Goal: Task Accomplishment & Management: Manage account settings

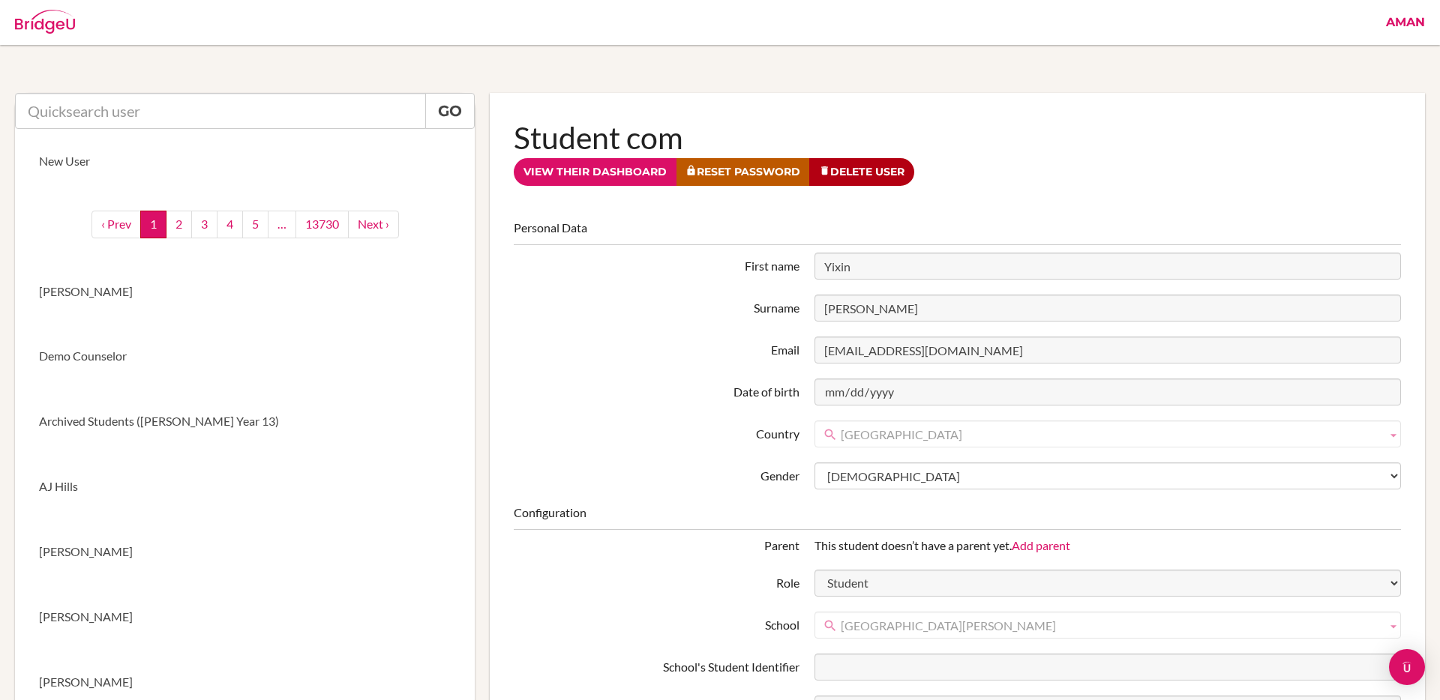
click at [600, 175] on link "View their dashboard" at bounding box center [595, 172] width 163 height 28
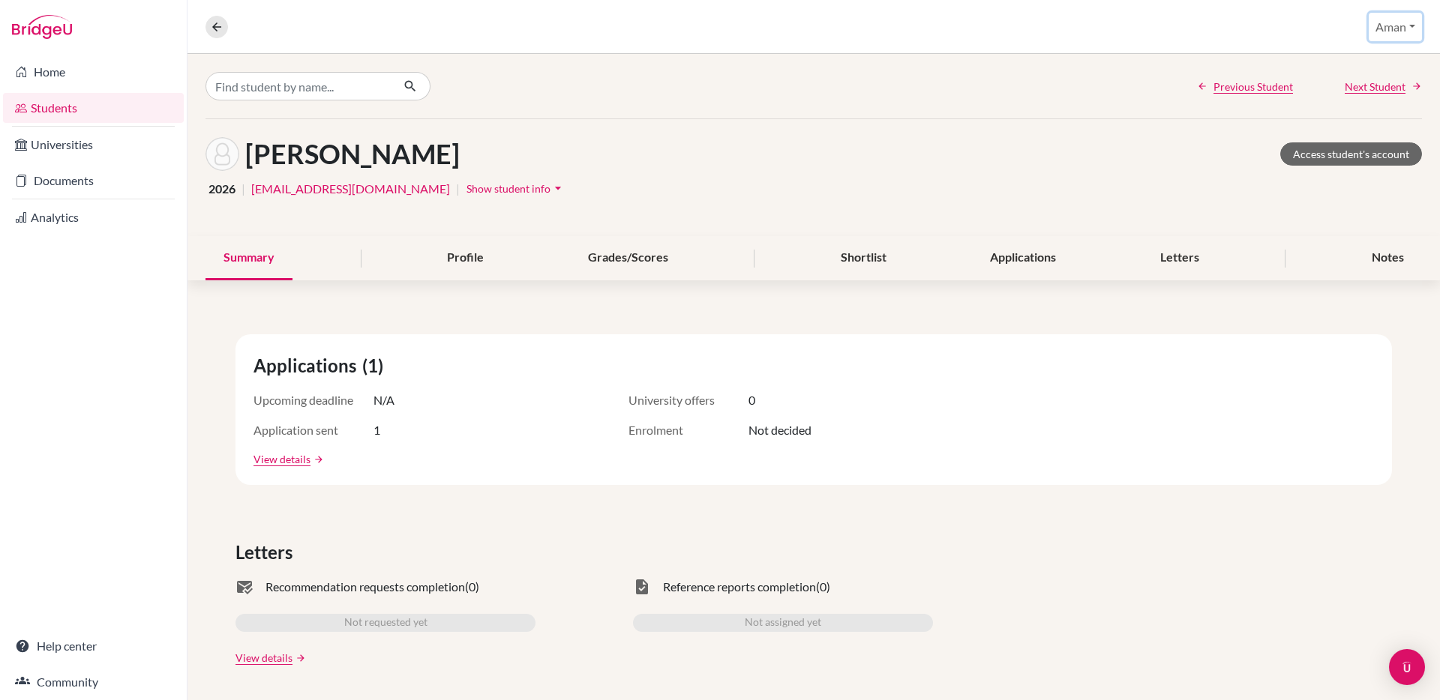
click at [1415, 31] on button "Aman" at bounding box center [1394, 27] width 53 height 28
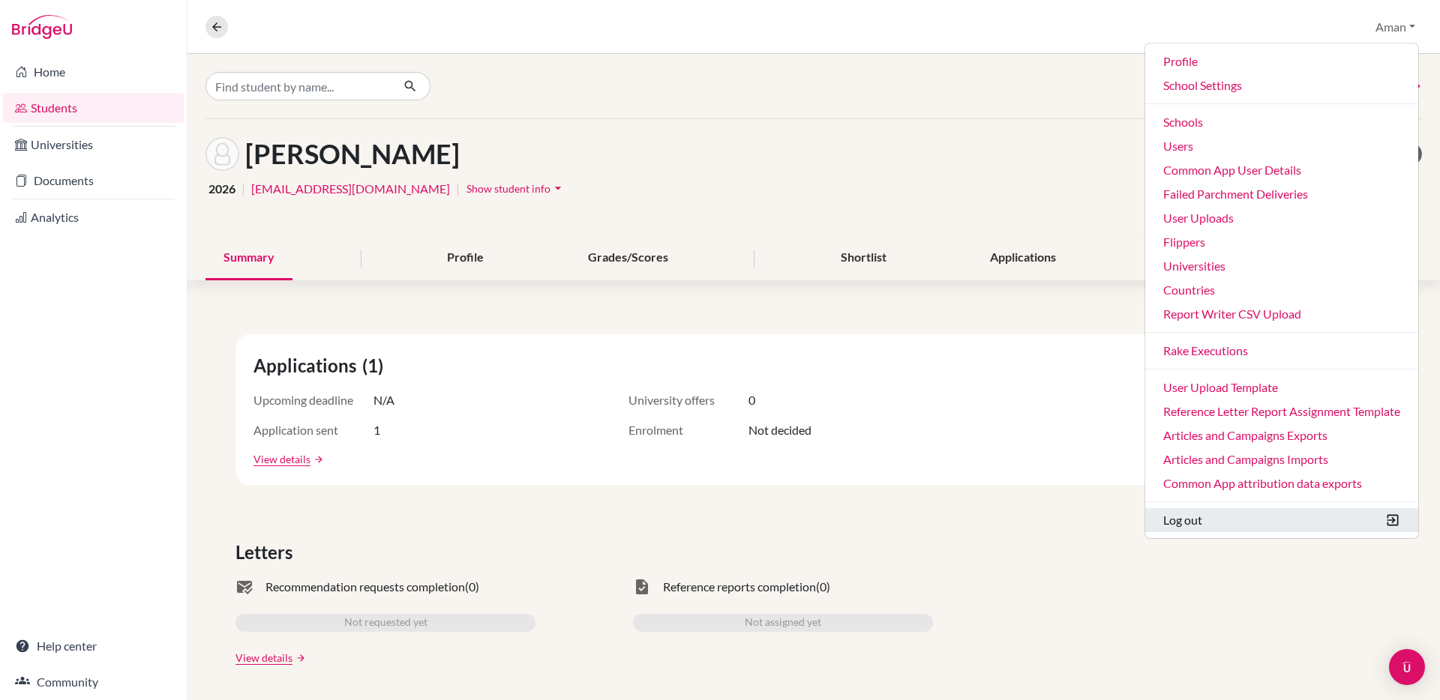
click at [1182, 522] on button "Log out" at bounding box center [1281, 520] width 273 height 24
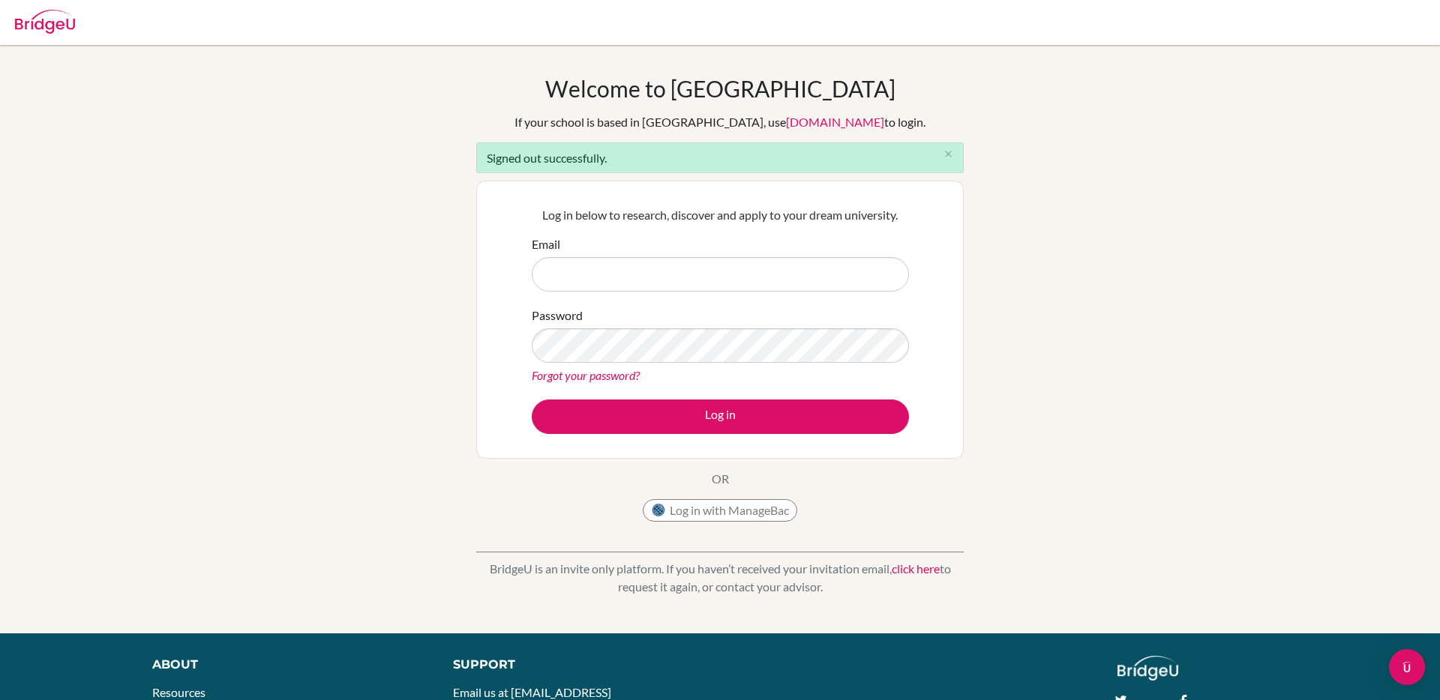
click at [751, 262] on input "Email" at bounding box center [720, 274] width 377 height 34
type input "[EMAIL_ADDRESS][DOMAIN_NAME]"
click at [532, 400] on button "Log in" at bounding box center [720, 417] width 377 height 34
type input "[EMAIL_ADDRESS][DOMAIN_NAME]"
click at [532, 400] on button "Log in" at bounding box center [720, 417] width 377 height 34
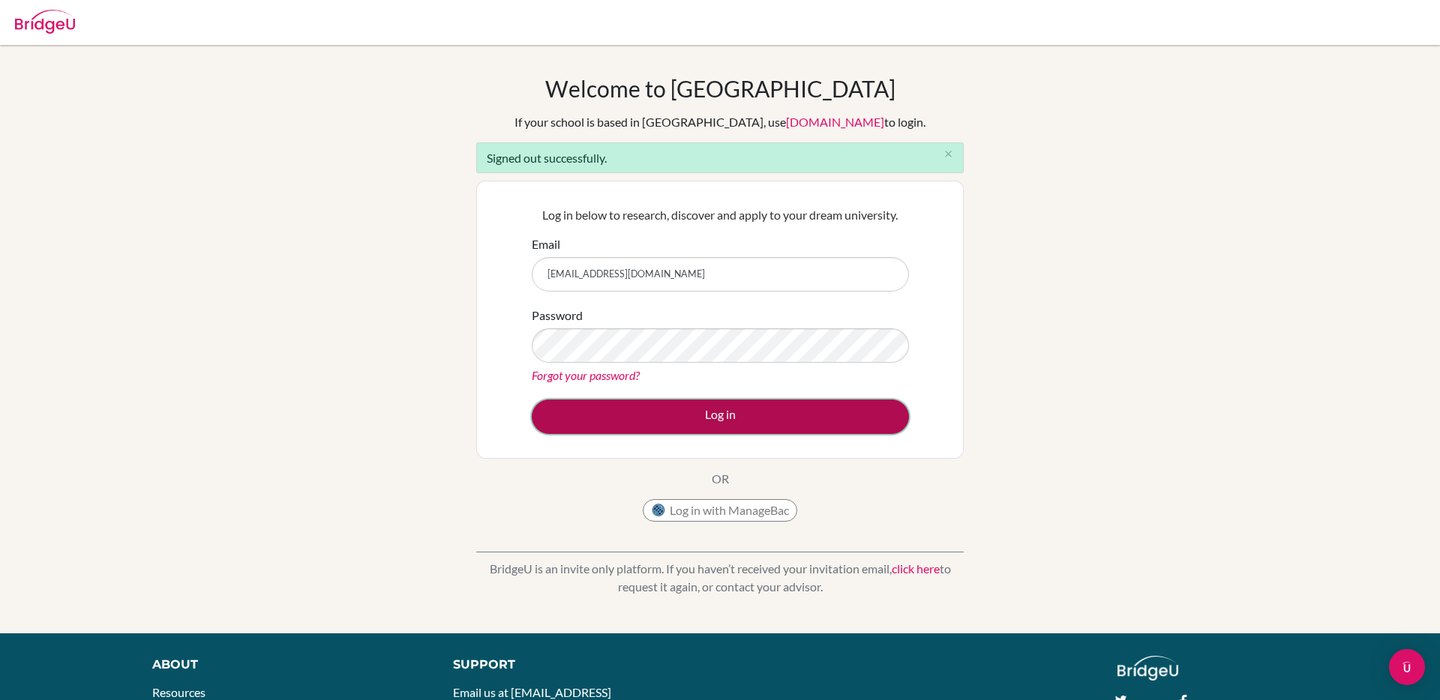
click at [723, 419] on button "Log in" at bounding box center [720, 417] width 377 height 34
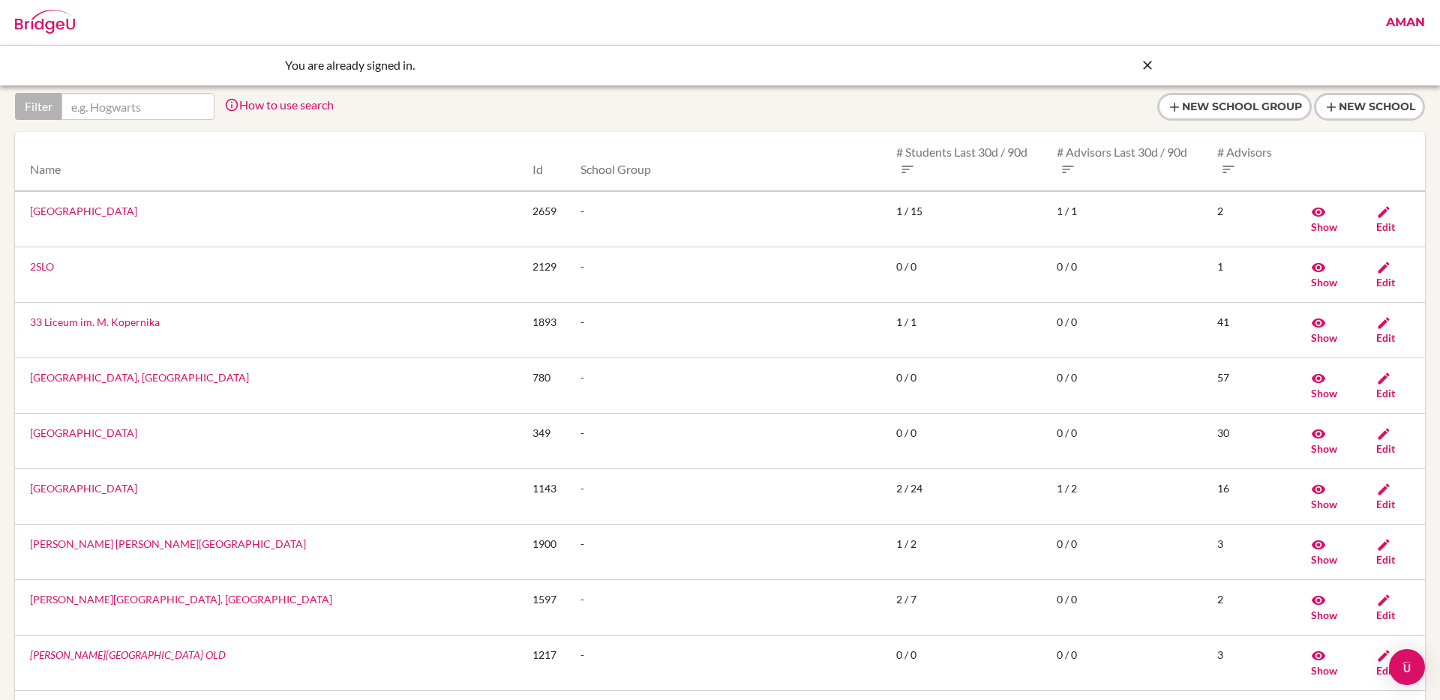
click at [1146, 66] on icon at bounding box center [1147, 65] width 15 height 15
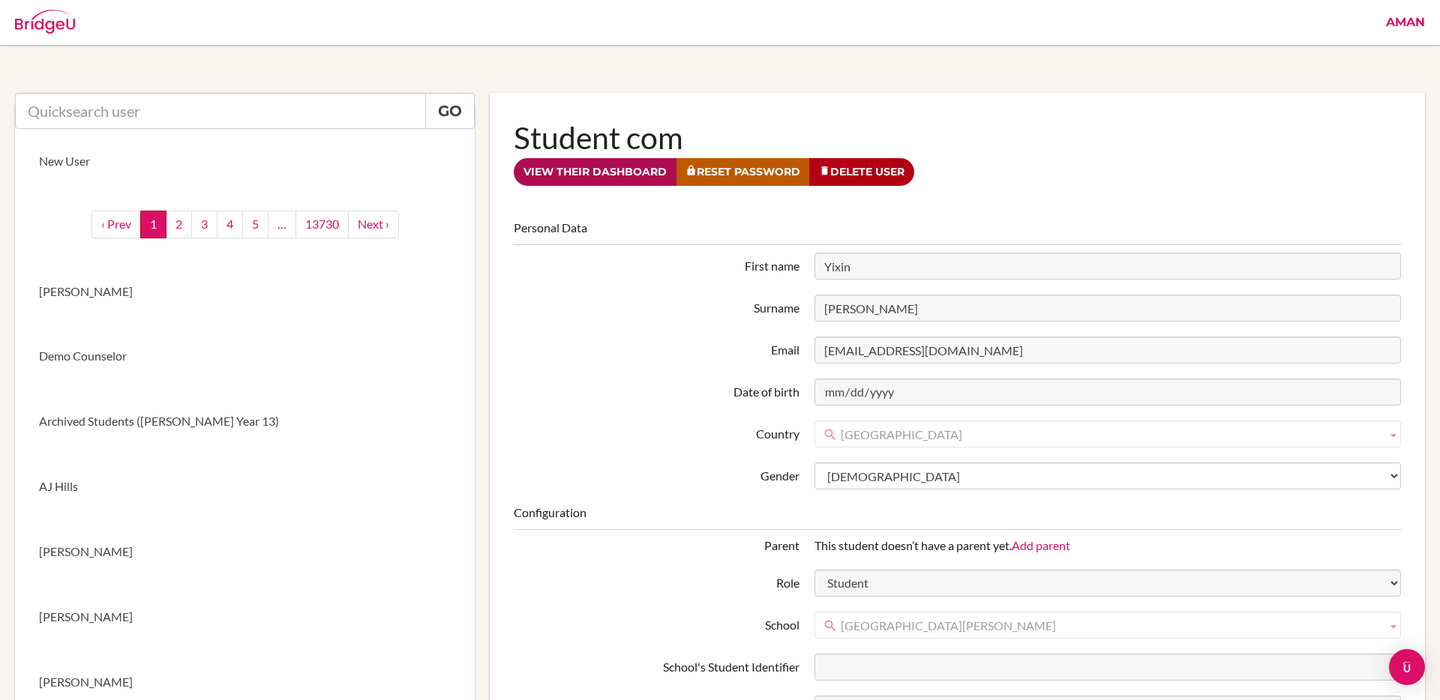
click at [611, 173] on link "View their dashboard" at bounding box center [595, 172] width 163 height 28
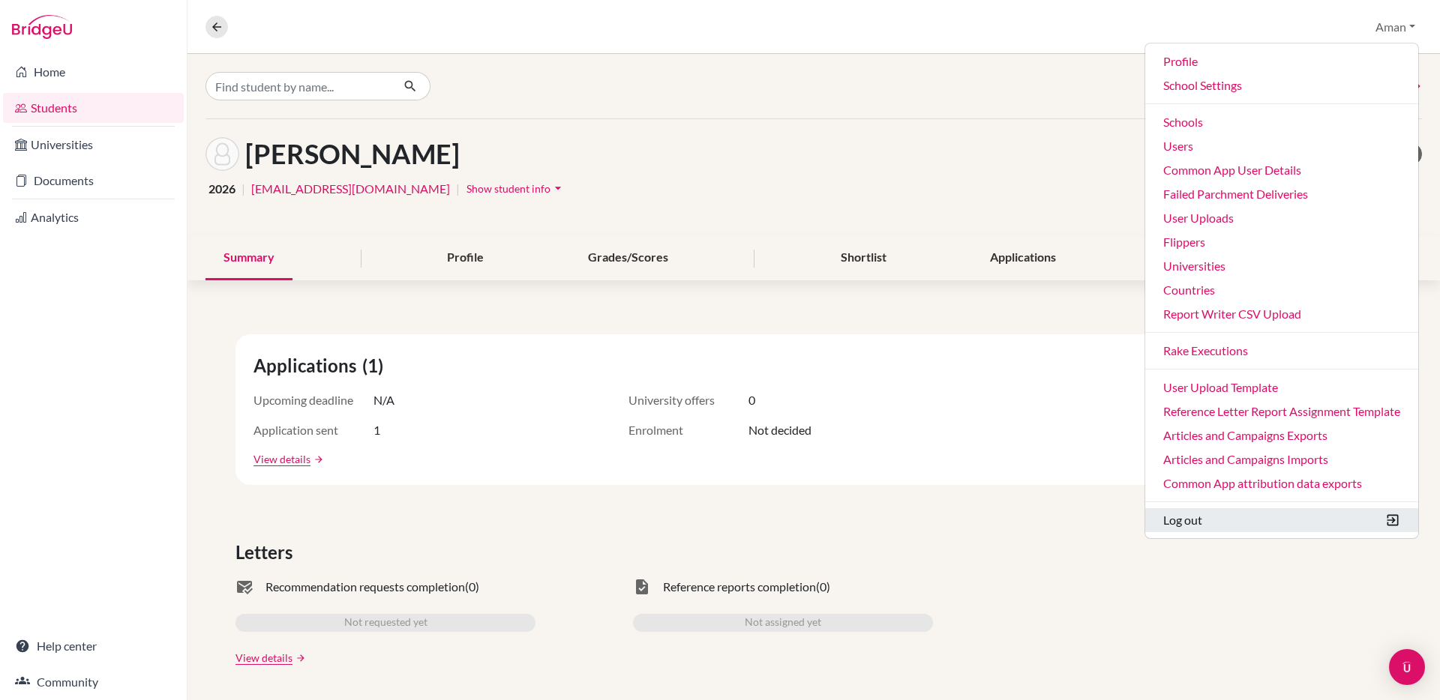
click at [1182, 523] on button "Log out" at bounding box center [1281, 520] width 273 height 24
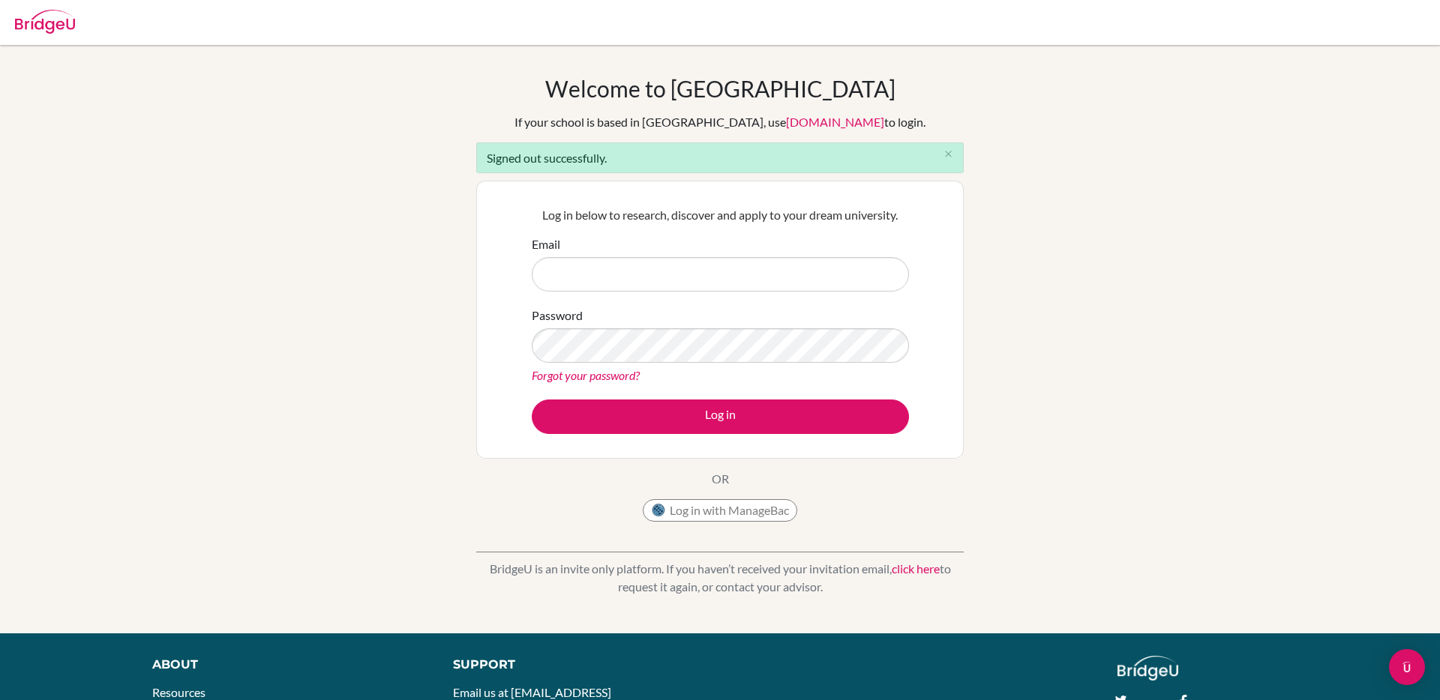
click at [532, 274] on input "Email" at bounding box center [720, 274] width 377 height 34
type input "aman.tank+student@bridge-u.com"
click at [532, 400] on button "Log in" at bounding box center [720, 417] width 377 height 34
